Goal: Task Accomplishment & Management: Manage account settings

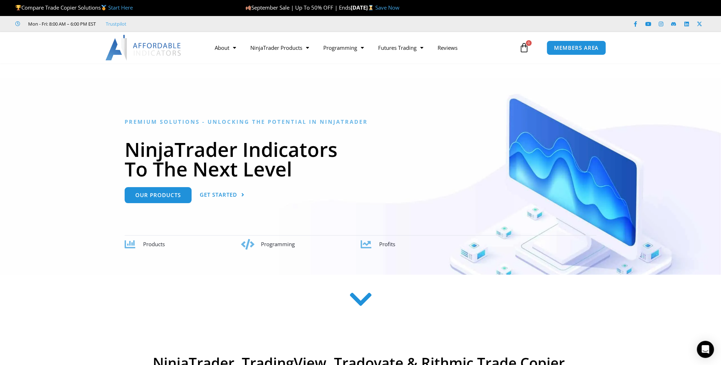
scroll to position [107, 0]
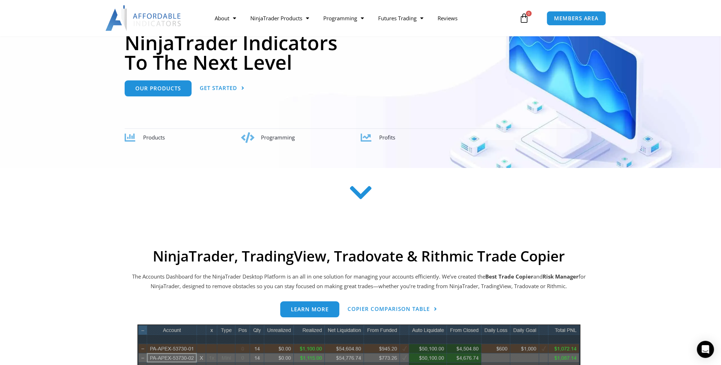
click at [150, 141] on span "Products" at bounding box center [154, 137] width 22 height 7
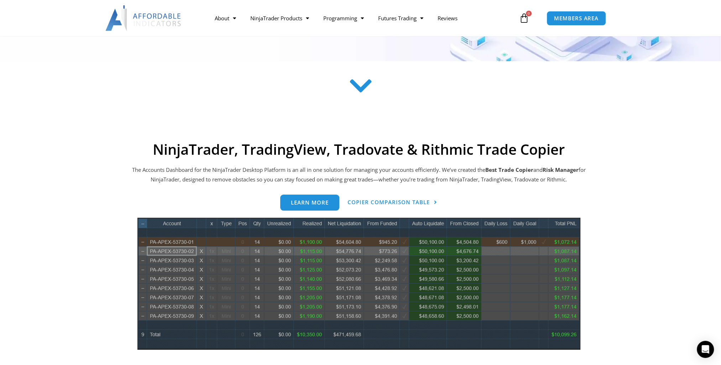
scroll to position [249, 0]
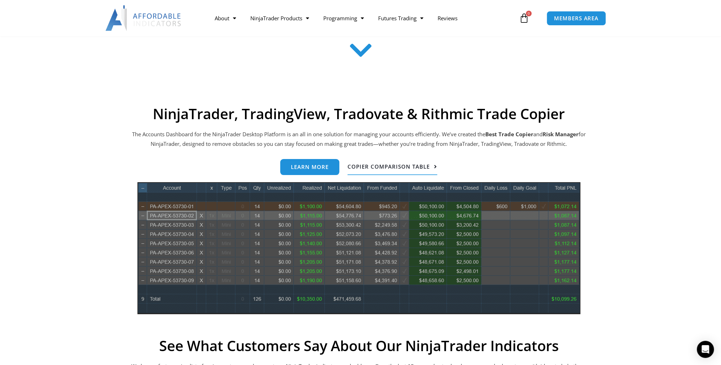
click at [364, 166] on span "Copier Comparison Table" at bounding box center [389, 166] width 82 height 5
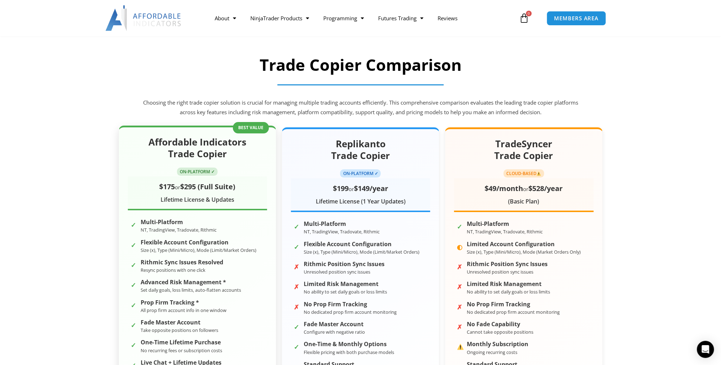
scroll to position [107, 0]
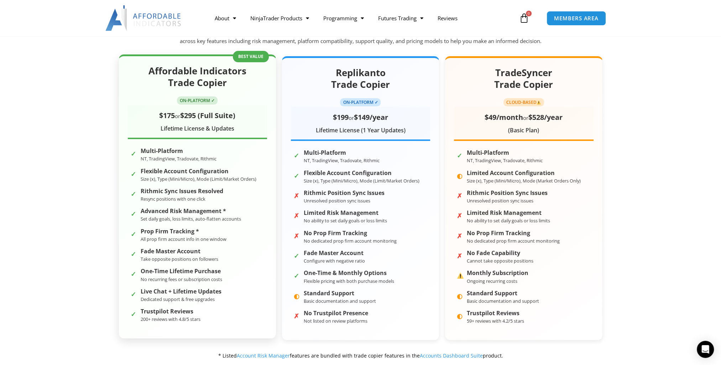
click at [196, 103] on span "ON-PLATFORM ✓" at bounding box center [197, 100] width 41 height 8
click at [224, 70] on h2 "Affordable Indicators Trade Copier" at bounding box center [197, 77] width 139 height 24
drag, startPoint x: 185, startPoint y: 116, endPoint x: 213, endPoint y: 115, distance: 27.4
click at [213, 115] on span "$295 (Full Suite)" at bounding box center [207, 116] width 55 height 10
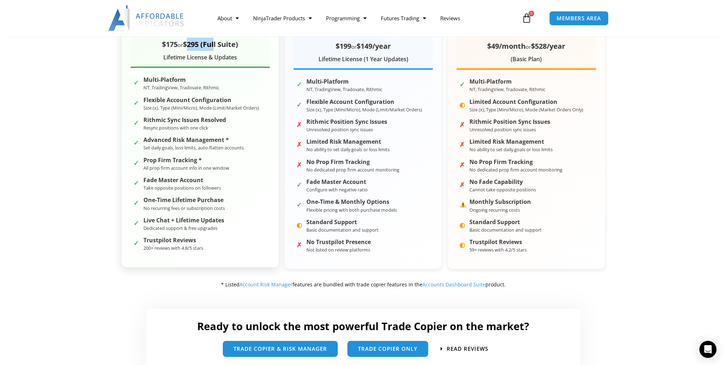
scroll to position [356, 0]
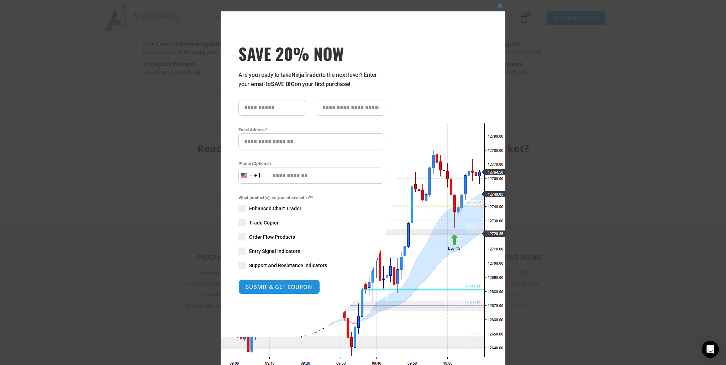
click at [277, 108] on input "text" at bounding box center [273, 108] width 68 height 16
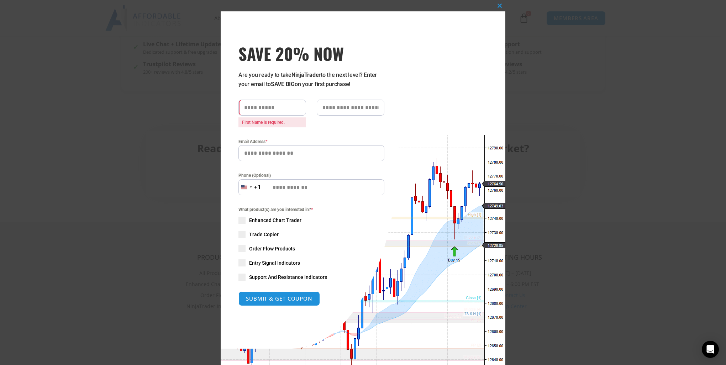
click at [418, 77] on div "Close this module SAVE 20% NOW Are you ready to take NinjaTrader to the next le…" at bounding box center [363, 195] width 285 height 369
click at [275, 109] on input "text" at bounding box center [273, 108] width 68 height 16
type input "******"
type input "*****"
type input "**********"
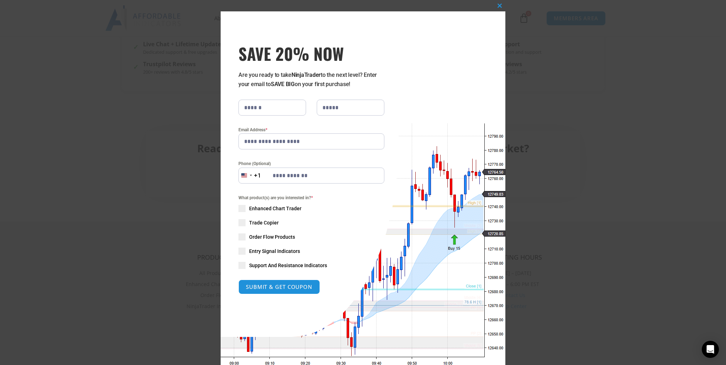
scroll to position [17, 0]
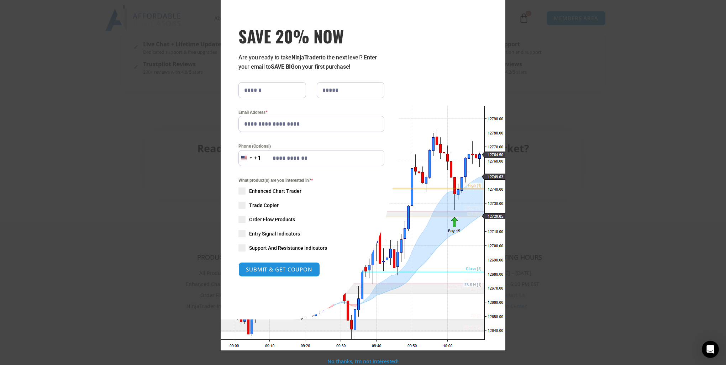
click at [240, 206] on span at bounding box center [242, 205] width 7 height 7
click at [275, 274] on button "SUBMIT & GET COUPON" at bounding box center [279, 269] width 86 height 15
type input "**********"
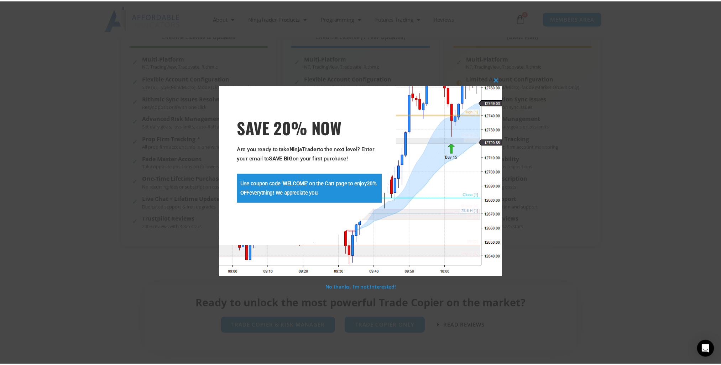
scroll to position [181, 0]
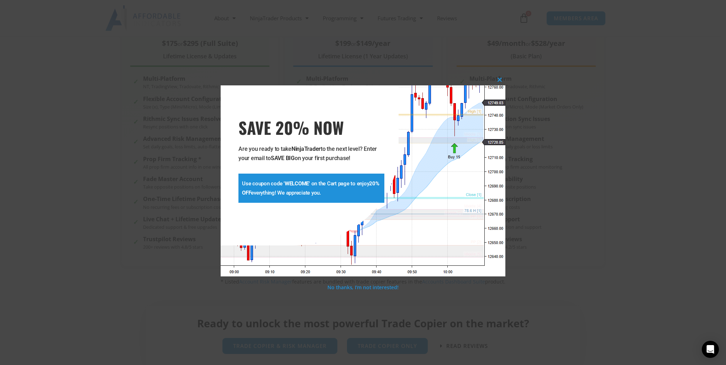
click at [322, 184] on p "Use coupon code ' WELCOME ' on the Cart page to enjoy 20% OFF everything! We ap…" at bounding box center [311, 188] width 139 height 19
click at [288, 186] on strong "WELCOME" at bounding box center [297, 184] width 24 height 6
click at [497, 79] on span at bounding box center [499, 80] width 11 height 4
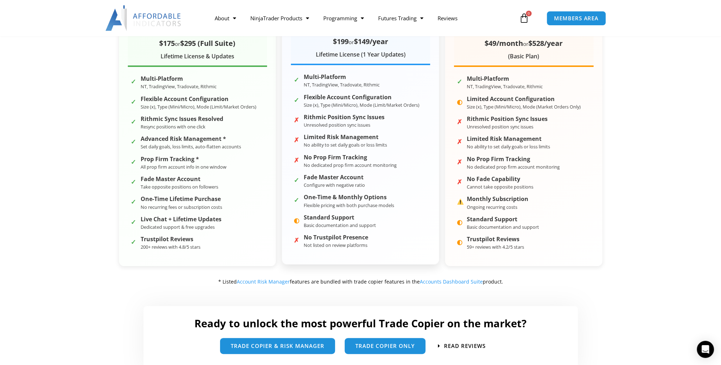
scroll to position [145, 0]
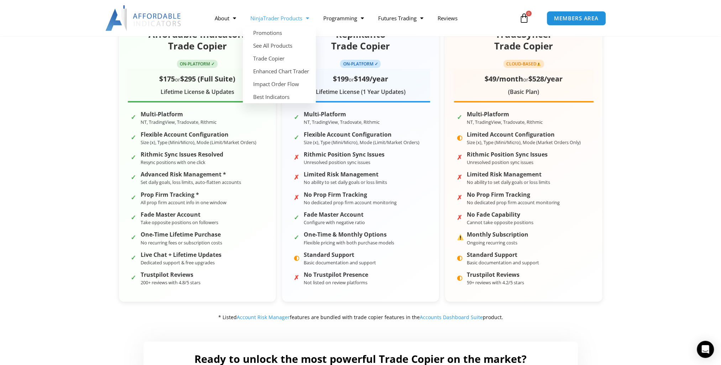
click at [281, 19] on link "NinjaTrader Products" at bounding box center [279, 18] width 73 height 16
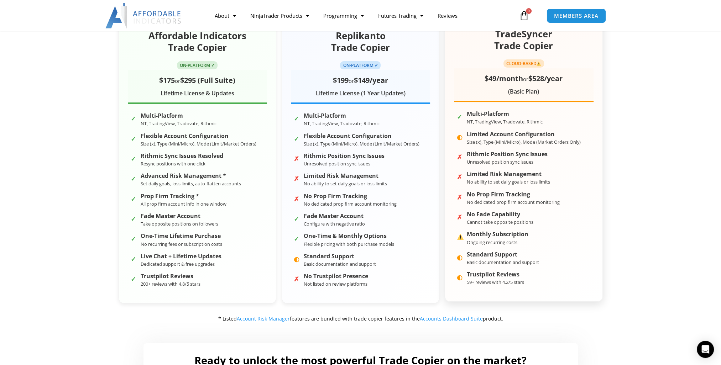
scroll to position [73, 0]
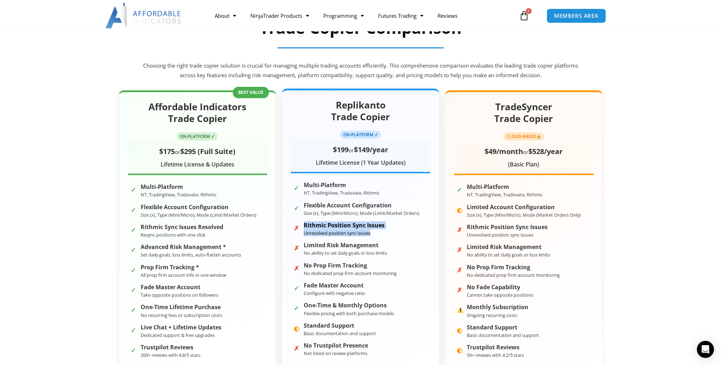
drag, startPoint x: 379, startPoint y: 237, endPoint x: 303, endPoint y: 226, distance: 76.2
click at [303, 226] on li "✗ Rithmic Position Sync Issues Unresolved position sync issues" at bounding box center [360, 229] width 139 height 17
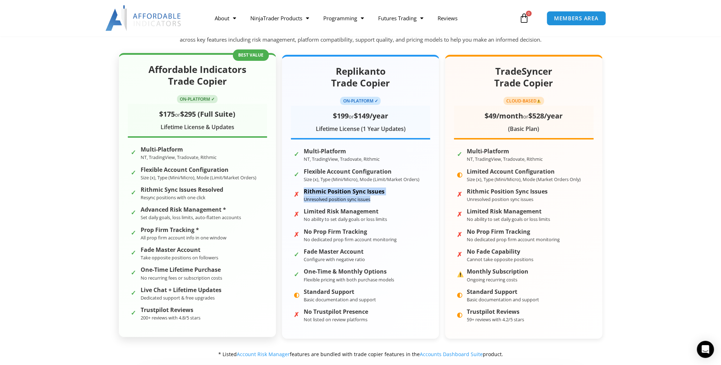
scroll to position [37, 0]
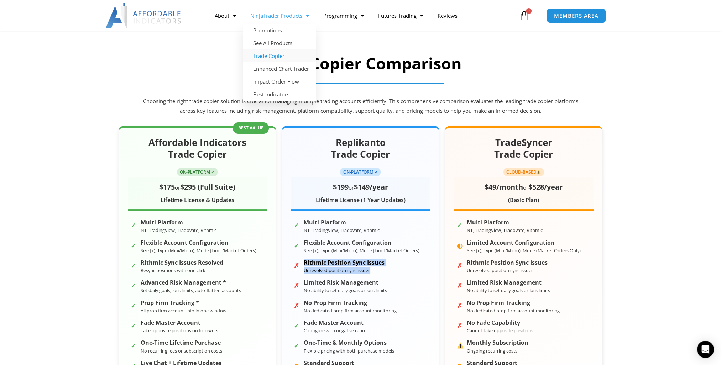
click at [269, 54] on link "Trade Copier" at bounding box center [279, 55] width 73 height 13
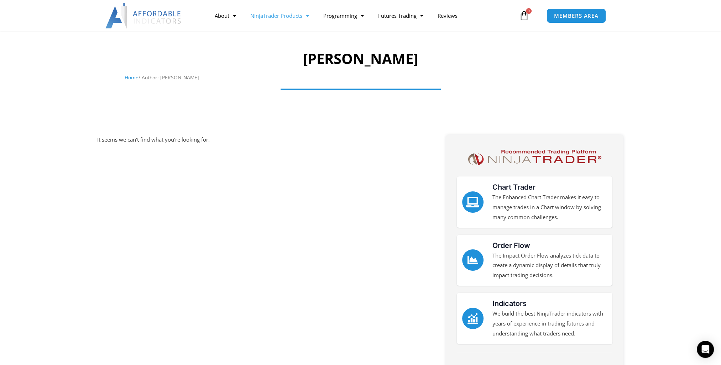
click at [263, 16] on link "NinjaTrader Products" at bounding box center [279, 15] width 73 height 16
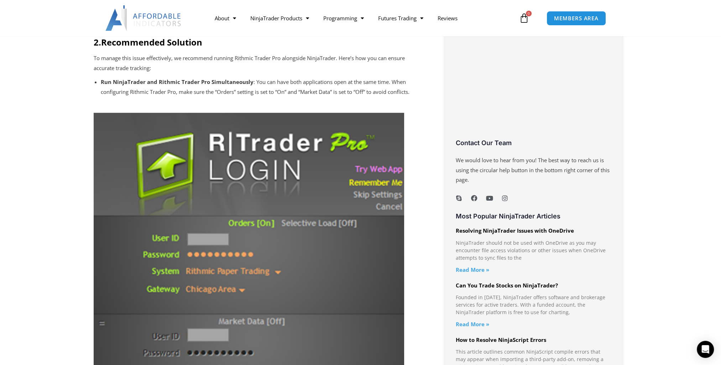
scroll to position [285, 0]
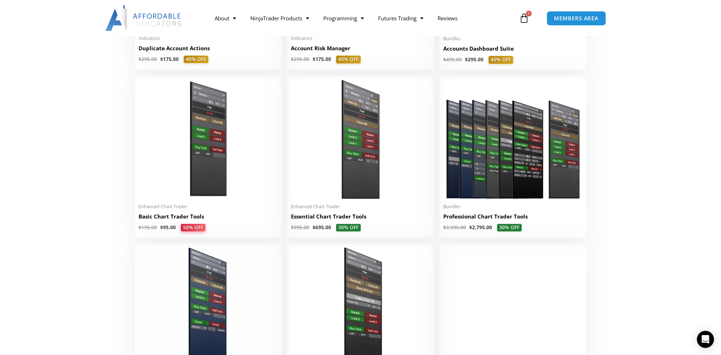
scroll to position [249, 0]
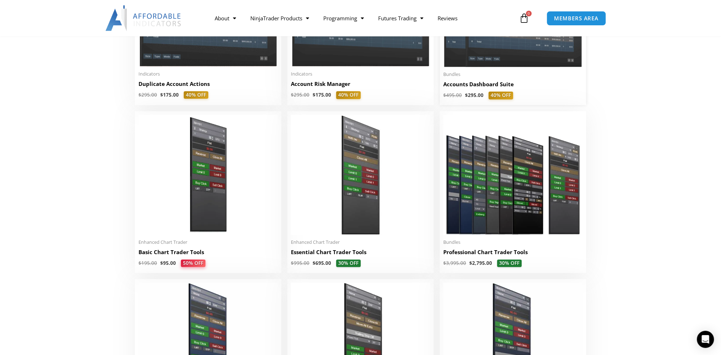
click at [483, 86] on h2 "Accounts Dashboard Suite" at bounding box center [512, 83] width 139 height 7
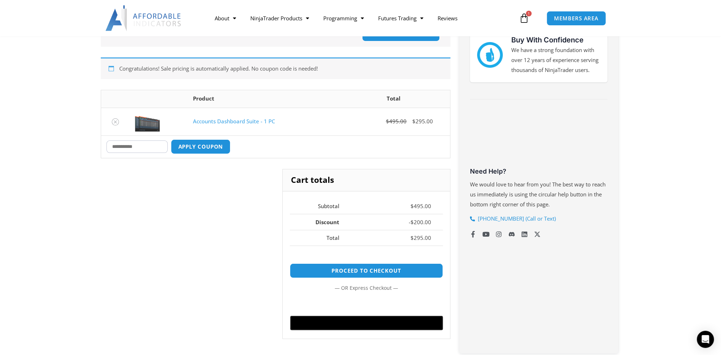
scroll to position [178, 0]
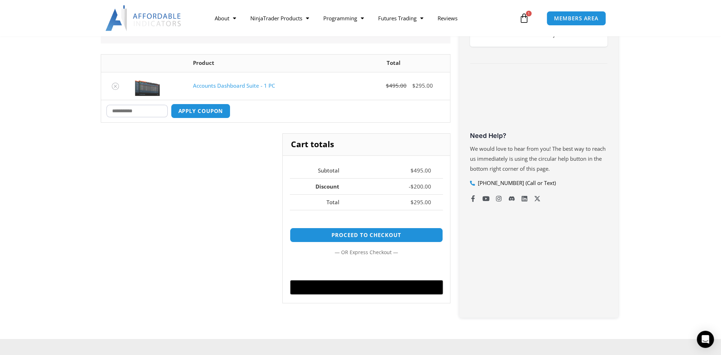
click at [136, 113] on input "Coupon:" at bounding box center [136, 111] width 61 height 12
type input "****"
click at [222, 108] on button "Apply coupon" at bounding box center [200, 110] width 63 height 15
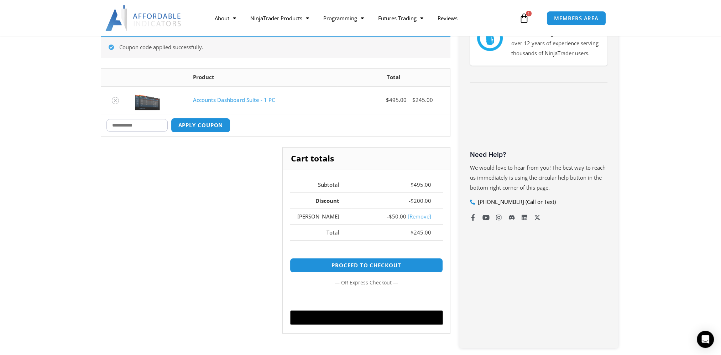
scroll to position [230, 0]
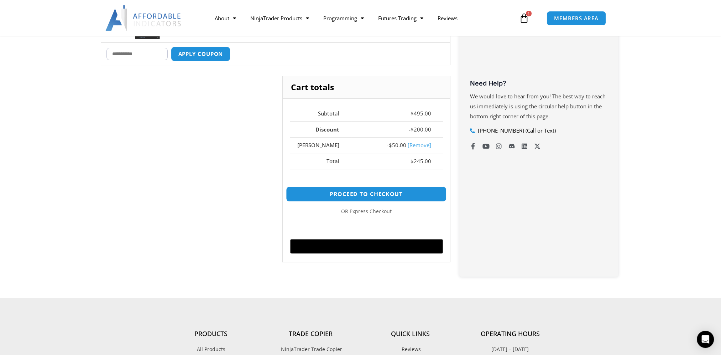
click at [323, 190] on link "Proceed to checkout" at bounding box center [366, 193] width 161 height 15
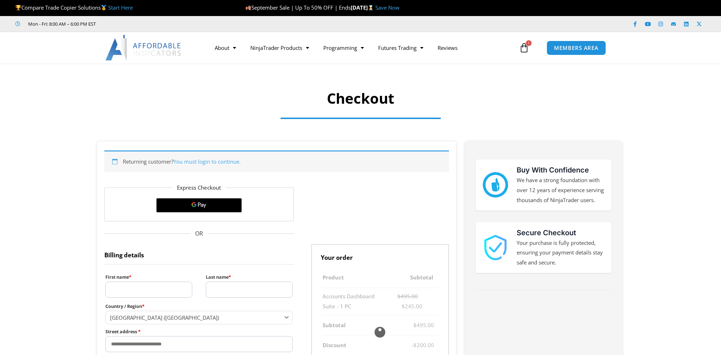
select select "**"
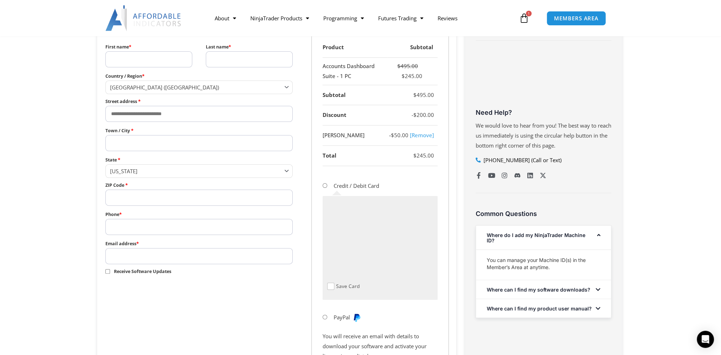
scroll to position [392, 0]
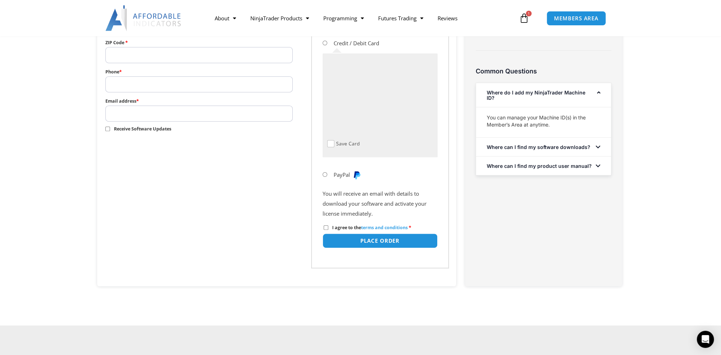
click at [325, 177] on li "PayPal" at bounding box center [380, 175] width 115 height 18
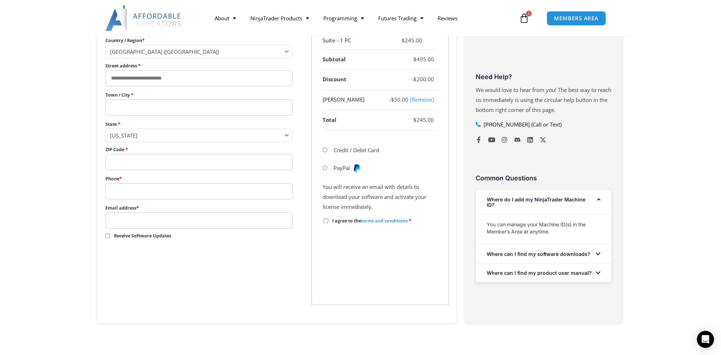
scroll to position [214, 0]
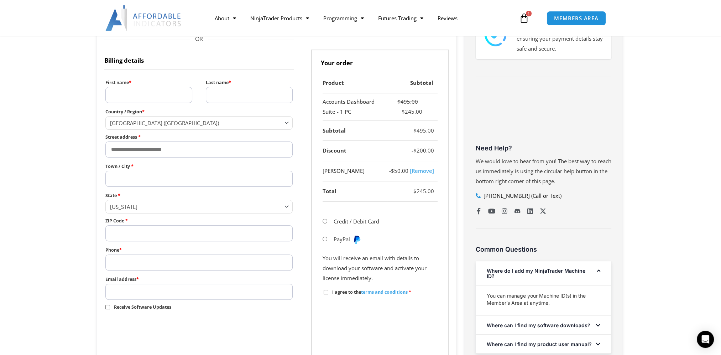
click at [153, 99] on input "First name *" at bounding box center [148, 95] width 87 height 16
type input "******"
type input "**********"
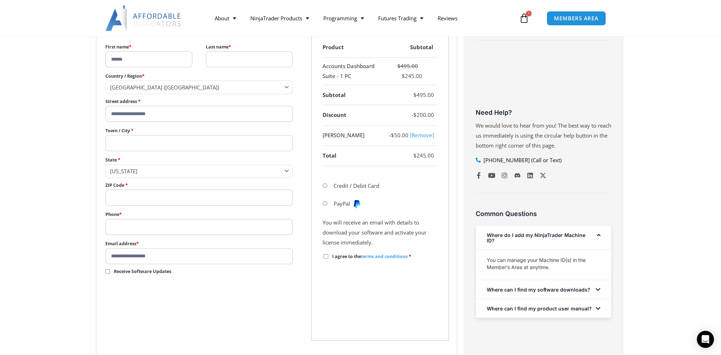
click at [159, 139] on input "Town / City *" at bounding box center [199, 143] width 188 height 16
type input "*********"
type input "*****"
select select "**"
type input "*****"
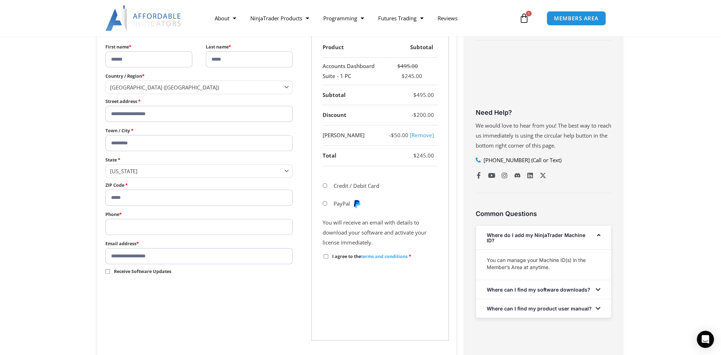
type input "**********"
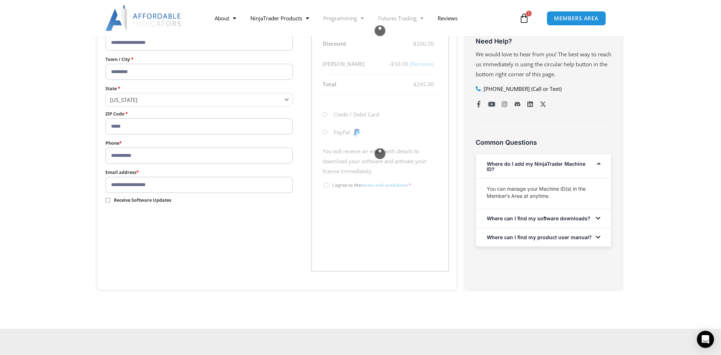
scroll to position [356, 0]
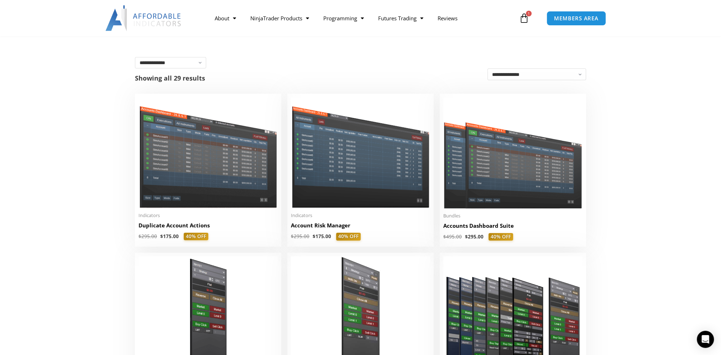
scroll to position [142, 0]
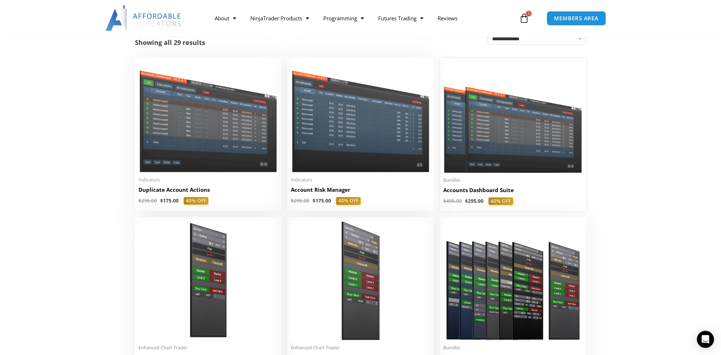
click at [484, 192] on h2 "Accounts Dashboard Suite" at bounding box center [512, 189] width 139 height 7
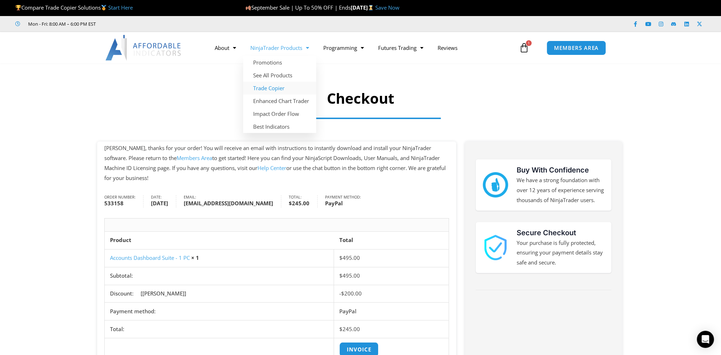
click at [281, 82] on link "Trade Copier" at bounding box center [279, 88] width 73 height 13
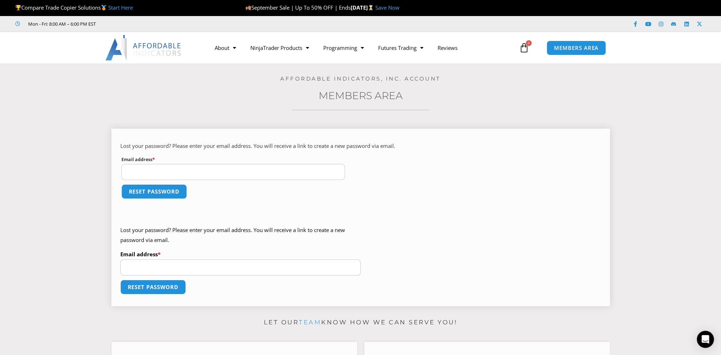
click at [234, 178] on input "Email address * Required" at bounding box center [233, 172] width 224 height 16
type input "**********"
click at [152, 193] on button "Reset password" at bounding box center [154, 191] width 69 height 15
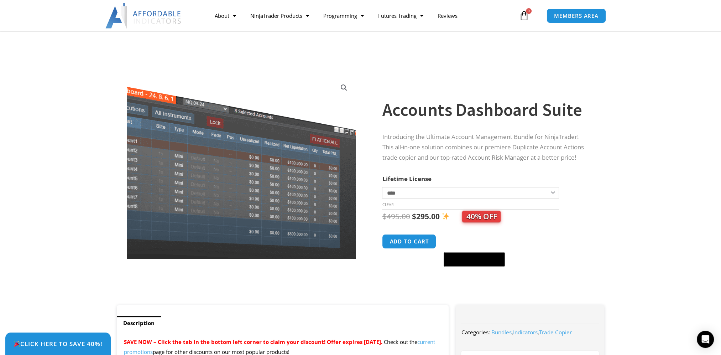
scroll to position [71, 0]
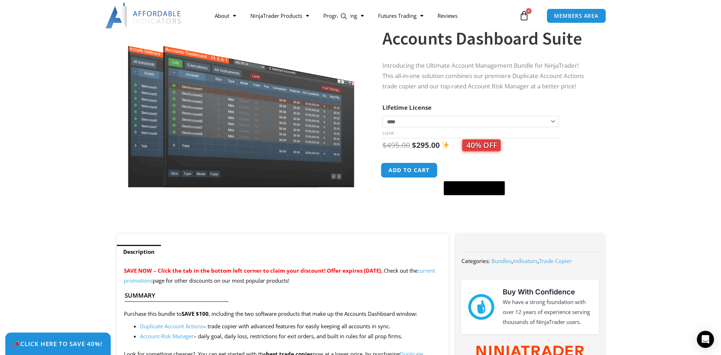
click at [397, 171] on button "Add to cart" at bounding box center [409, 169] width 57 height 15
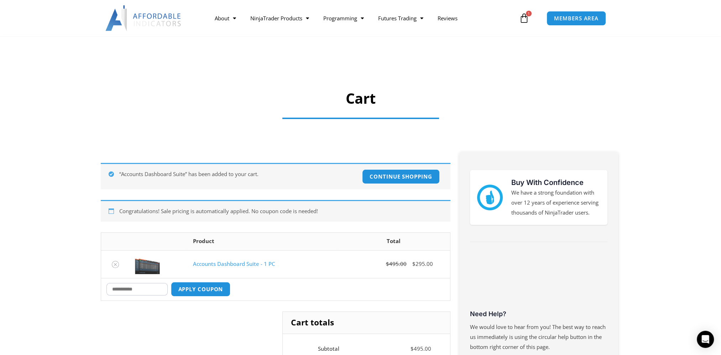
scroll to position [107, 0]
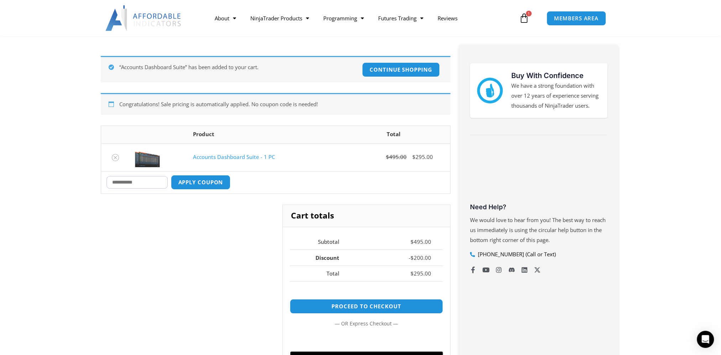
click at [165, 184] on input "Coupon:" at bounding box center [136, 182] width 61 height 12
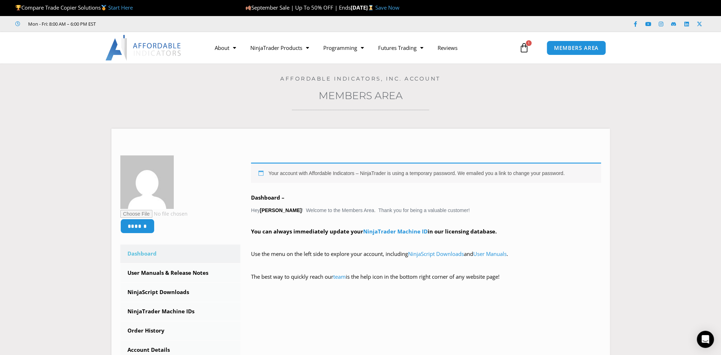
scroll to position [71, 0]
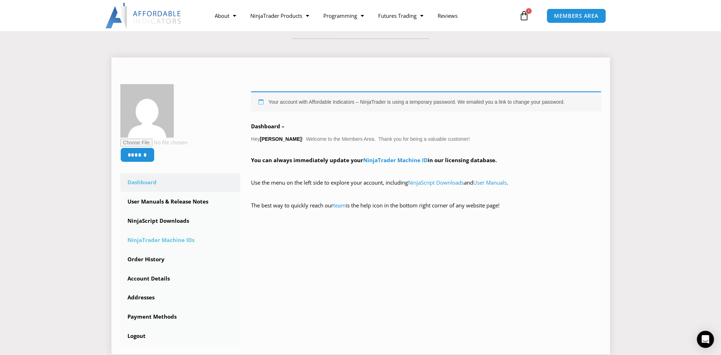
click at [179, 238] on link "NinjaTrader Machine IDs" at bounding box center [180, 240] width 120 height 19
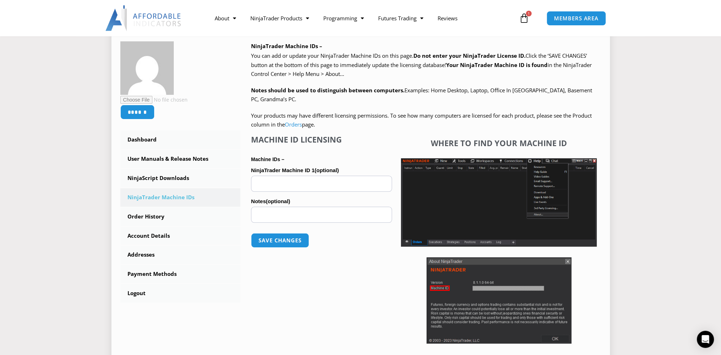
scroll to position [178, 0]
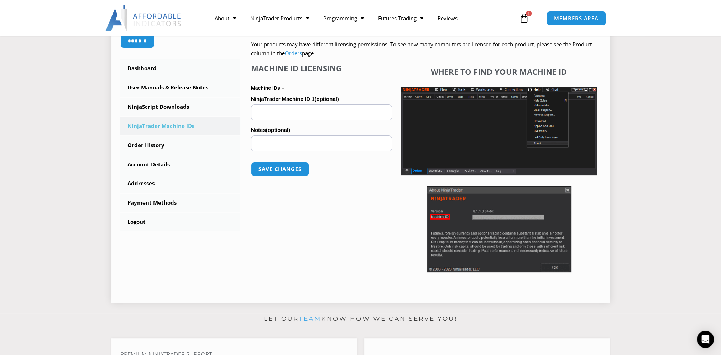
click at [292, 112] on input "NinjaTrader Machine ID 1 (optional)" at bounding box center [321, 112] width 141 height 16
paste input "**********"
type input "**********"
click at [280, 172] on button "Save changes" at bounding box center [280, 168] width 61 height 15
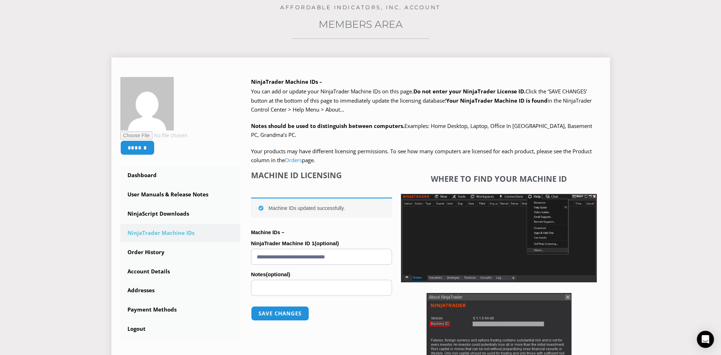
scroll to position [142, 0]
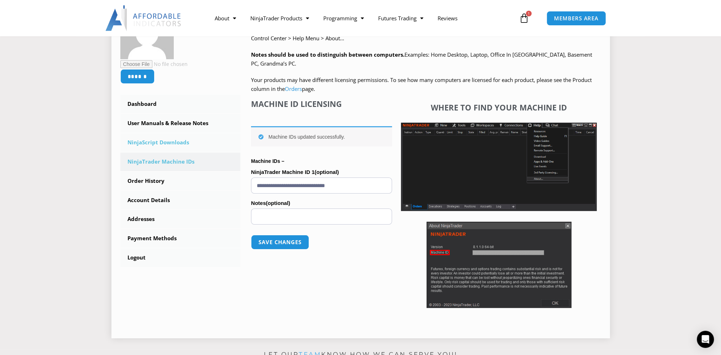
click at [159, 143] on link "NinjaScript Downloads" at bounding box center [180, 142] width 120 height 19
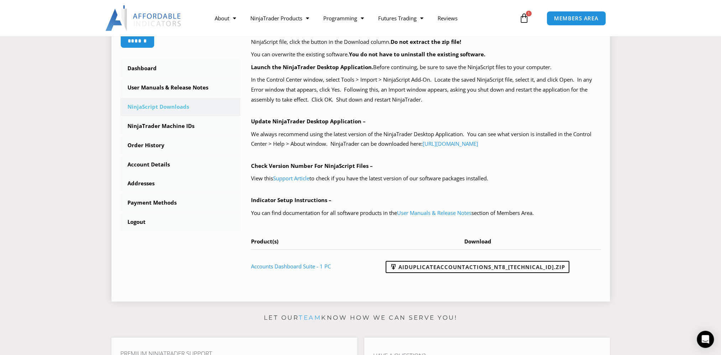
scroll to position [249, 0]
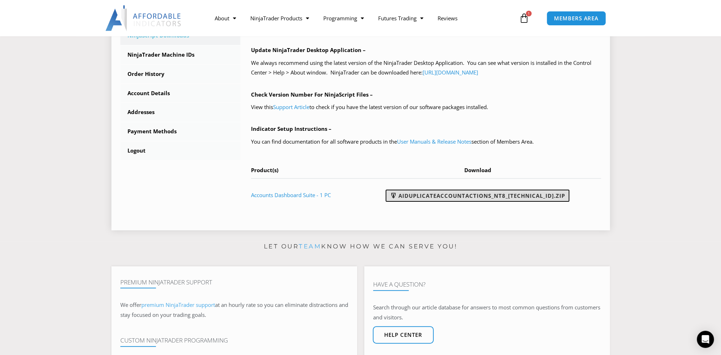
click at [510, 195] on link "AIDuplicateAccountActions_NT8_[TECHNICAL_ID].zip" at bounding box center [478, 195] width 184 height 12
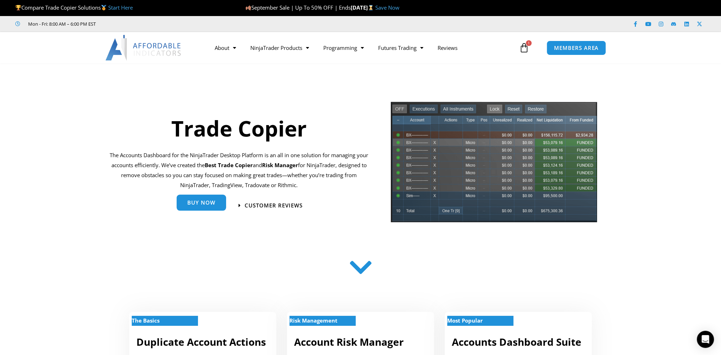
click at [203, 203] on span "Buy Now" at bounding box center [201, 203] width 28 height 5
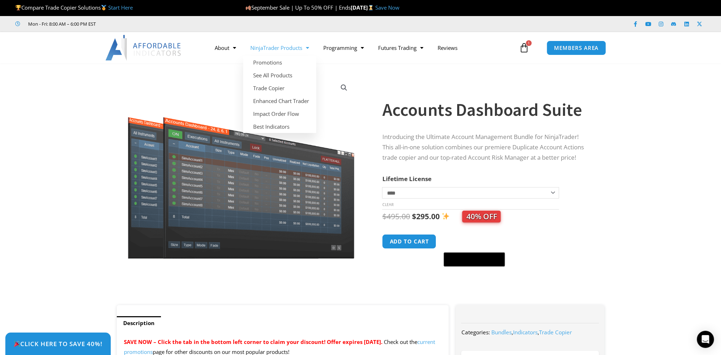
click at [279, 51] on link "NinjaTrader Products" at bounding box center [279, 48] width 73 height 16
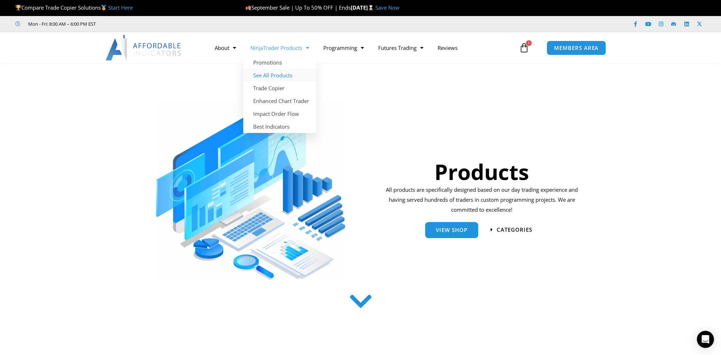
click at [276, 70] on link "See All Products" at bounding box center [279, 75] width 73 height 13
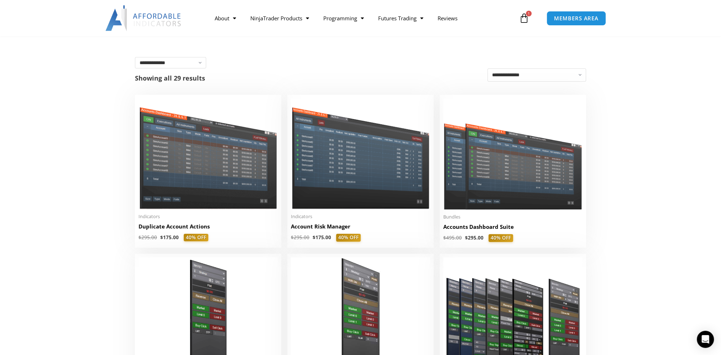
scroll to position [142, 0]
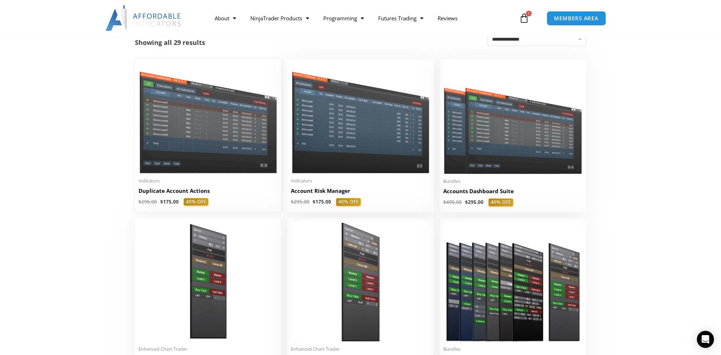
click at [166, 192] on h2 "Duplicate Account Actions" at bounding box center [208, 190] width 139 height 7
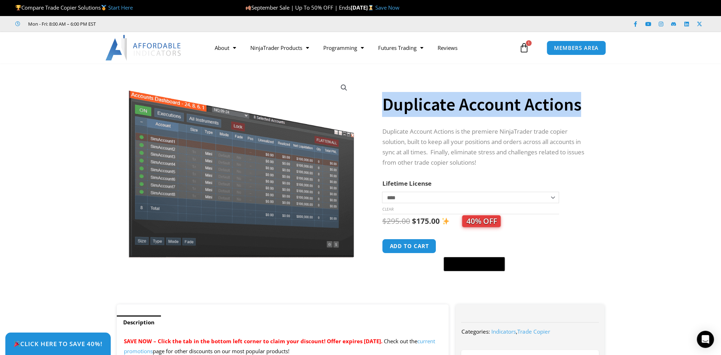
drag, startPoint x: 595, startPoint y: 110, endPoint x: 387, endPoint y: 99, distance: 208.9
click at [387, 99] on div "**********" at bounding box center [495, 188] width 226 height 234
drag, startPoint x: 387, startPoint y: 99, endPoint x: 402, endPoint y: 102, distance: 15.2
copy h1 "Duplicate Account Actions"
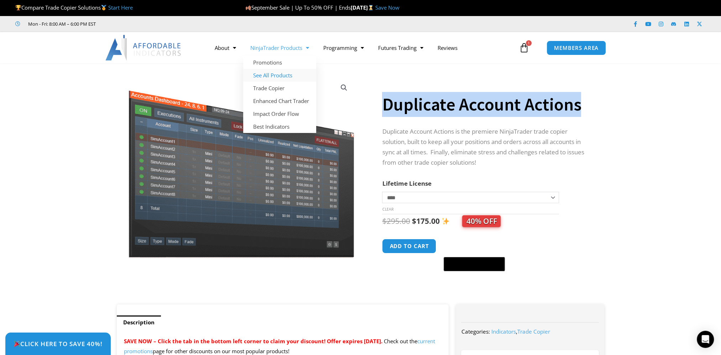
click at [274, 71] on link "See All Products" at bounding box center [279, 75] width 73 height 13
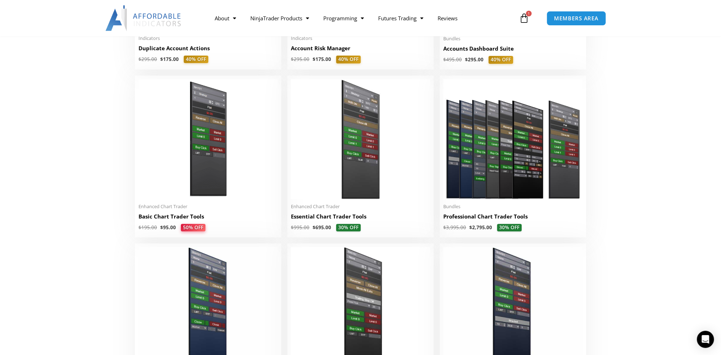
scroll to position [320, 0]
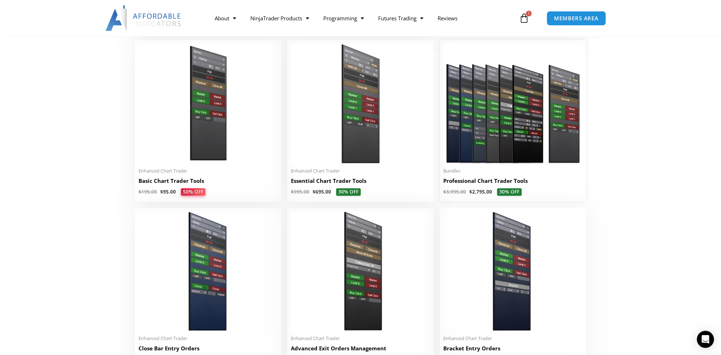
click at [504, 182] on h2 "Professional Chart Trader Tools" at bounding box center [512, 180] width 139 height 7
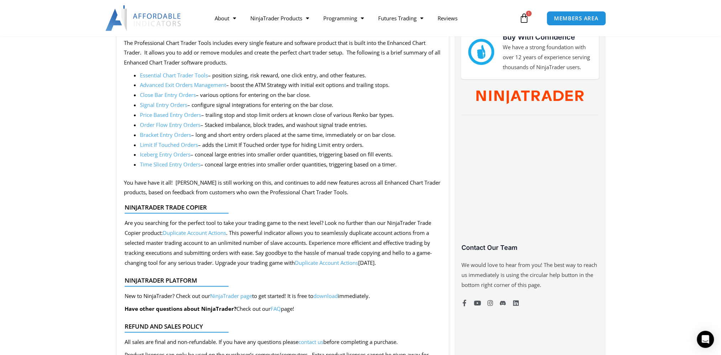
scroll to position [320, 0]
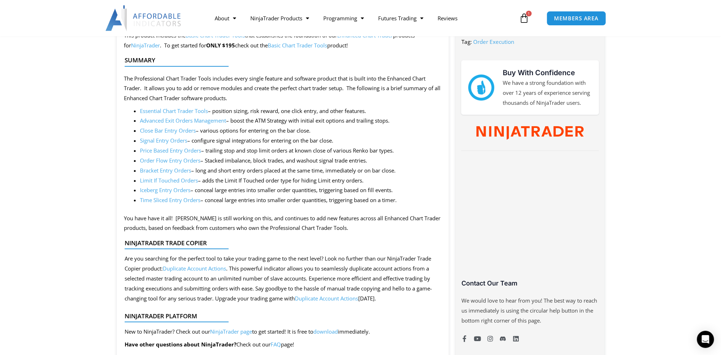
drag, startPoint x: 202, startPoint y: 171, endPoint x: 402, endPoint y: 168, distance: 200.5
click at [402, 168] on li "Bracket Entry Orders – long and short entry orders placed at the same time, imm…" at bounding box center [291, 171] width 302 height 10
